Goal: Transaction & Acquisition: Purchase product/service

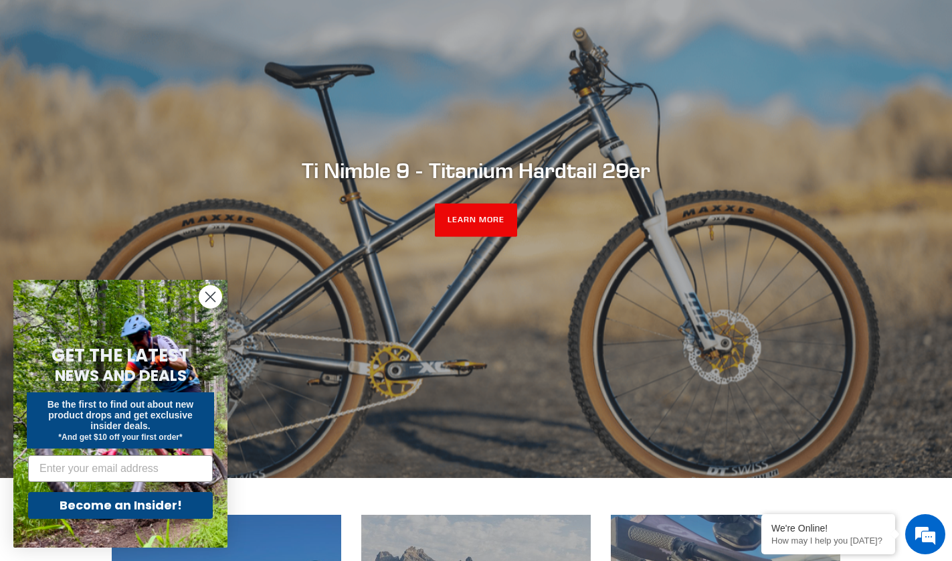
scroll to position [189, 0]
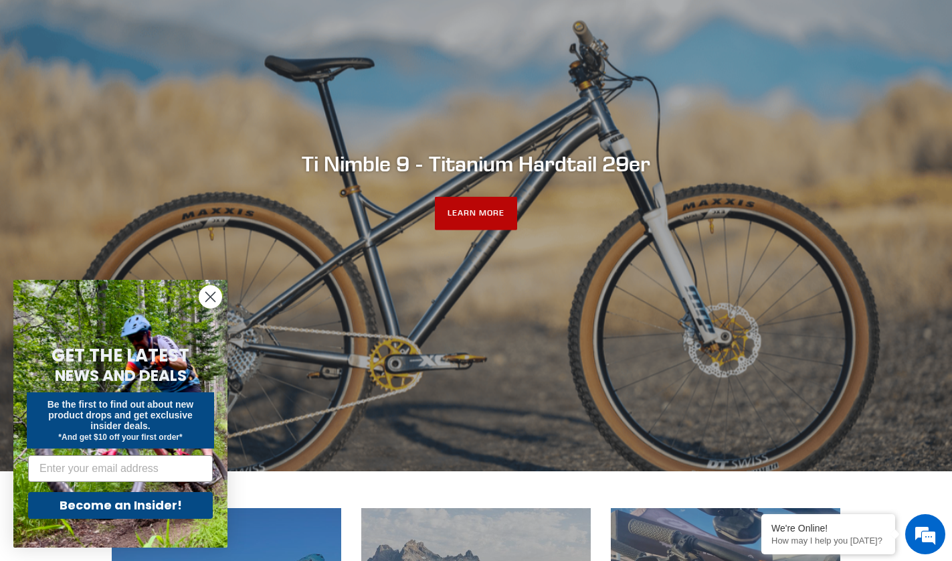
click at [483, 211] on link "LEARN MORE" at bounding box center [476, 213] width 82 height 33
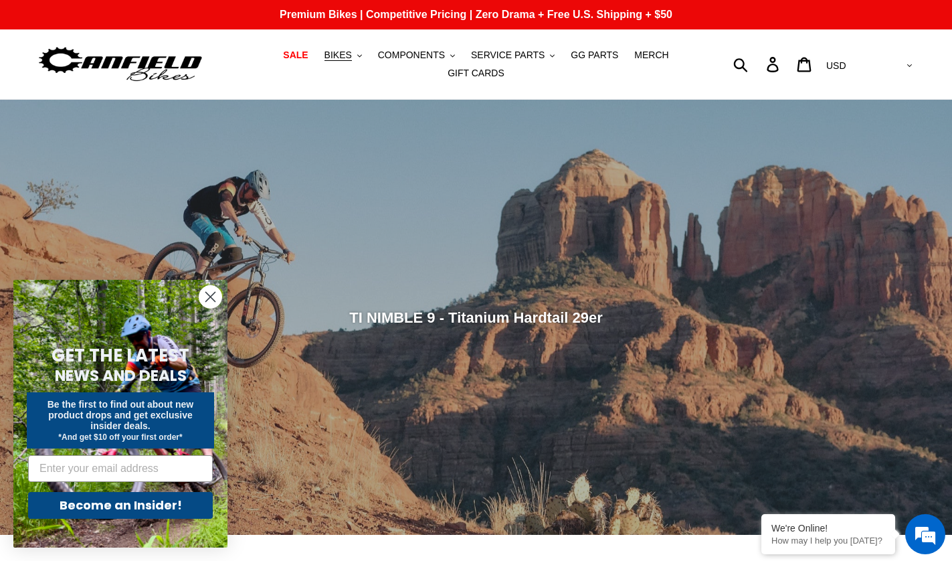
click at [208, 295] on icon "Close dialog" at bounding box center [210, 296] width 9 height 9
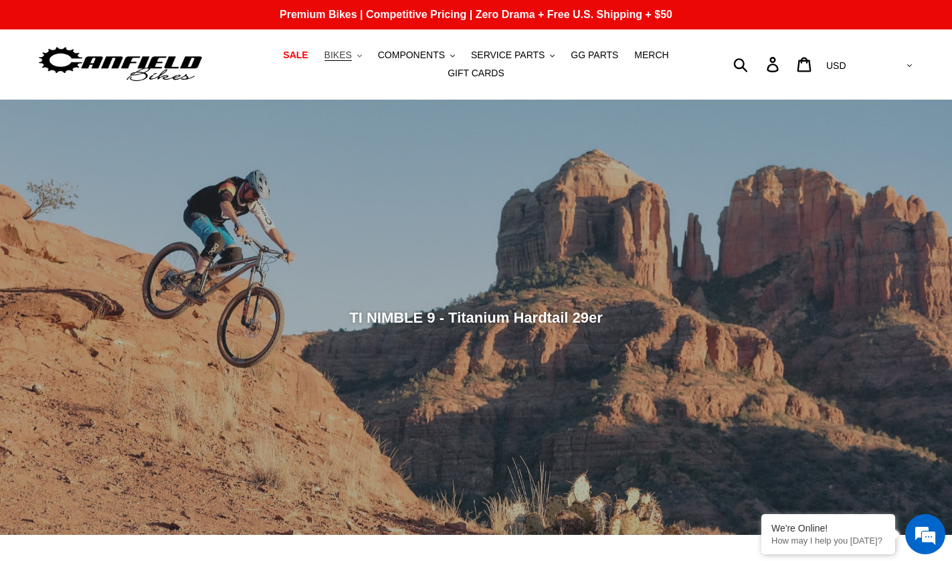
click at [342, 57] on span "BIKES" at bounding box center [337, 55] width 27 height 11
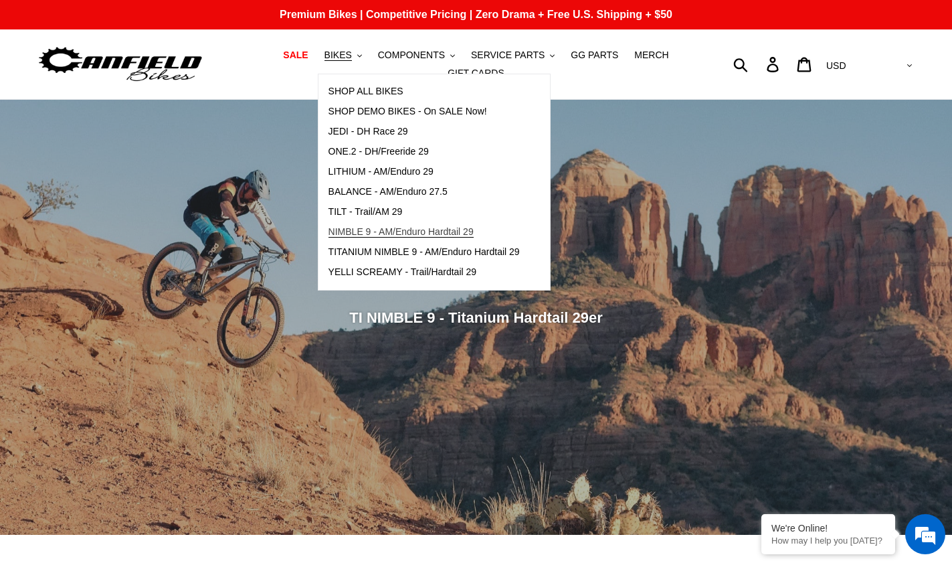
click at [370, 231] on span "NIMBLE 9 - AM/Enduro Hardtail 29" at bounding box center [400, 231] width 145 height 11
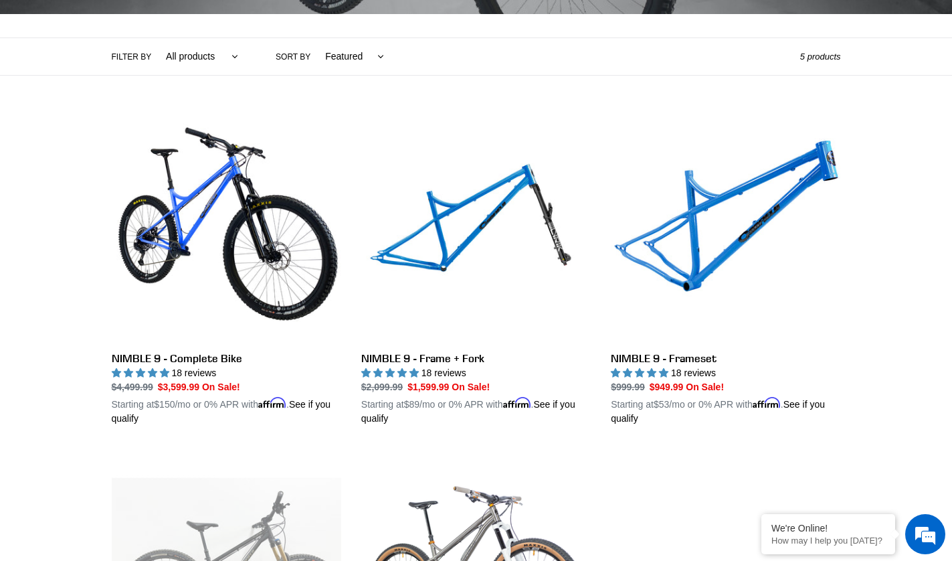
scroll to position [276, 0]
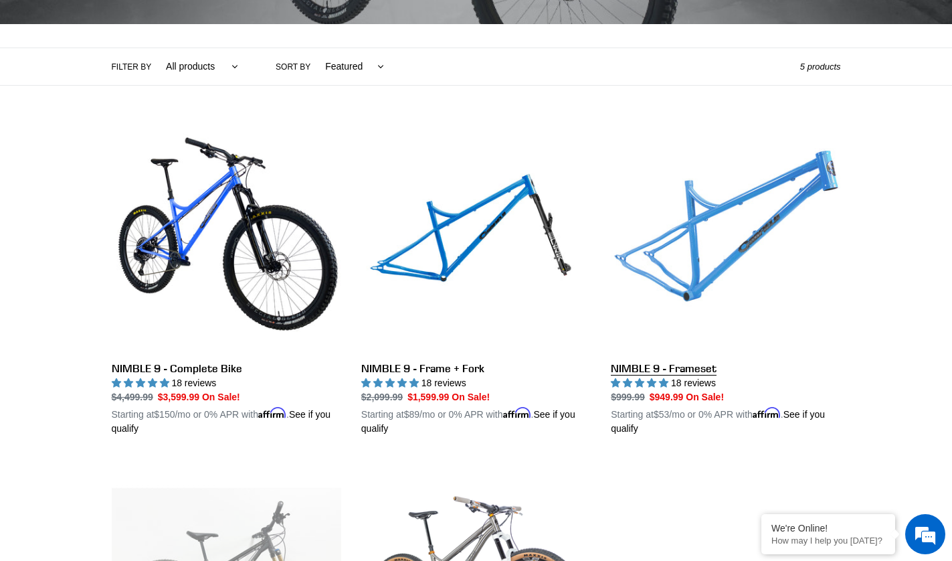
click at [729, 259] on link "NIMBLE 9 - Frameset" at bounding box center [725, 278] width 229 height 313
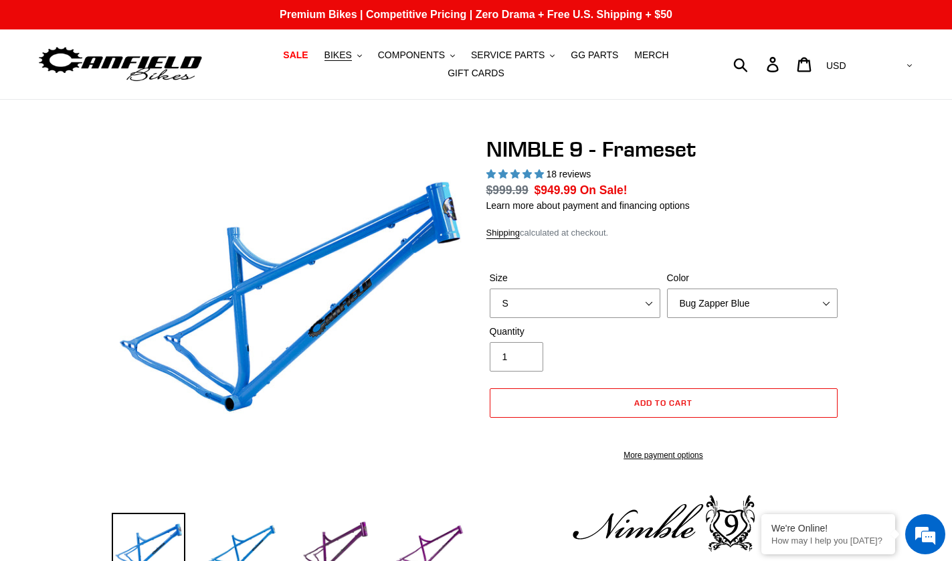
select select "highest-rating"
